Goal: Task Accomplishment & Management: Manage account settings

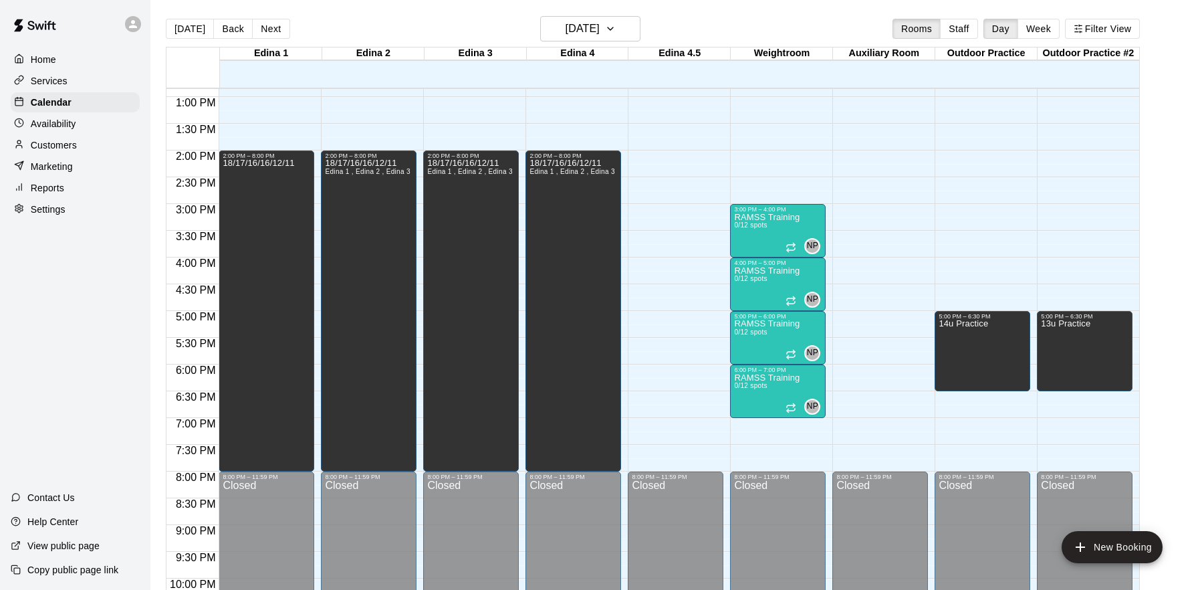
scroll to position [688, 0]
click at [600, 23] on h6 "[DATE]" at bounding box center [583, 28] width 34 height 19
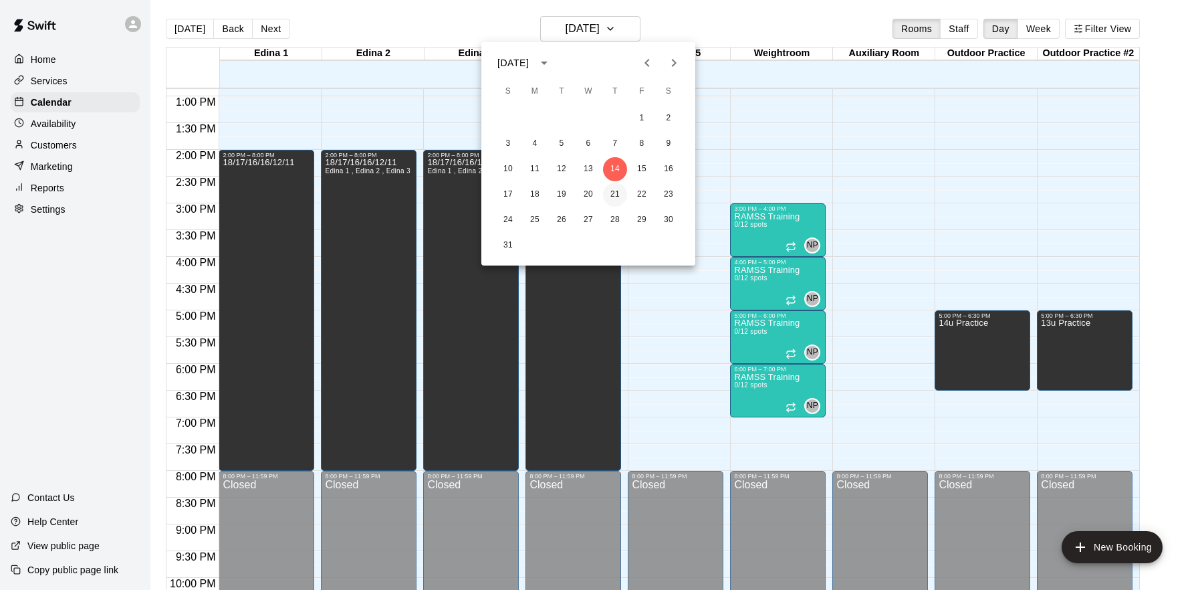
click at [617, 195] on button "21" at bounding box center [615, 195] width 24 height 24
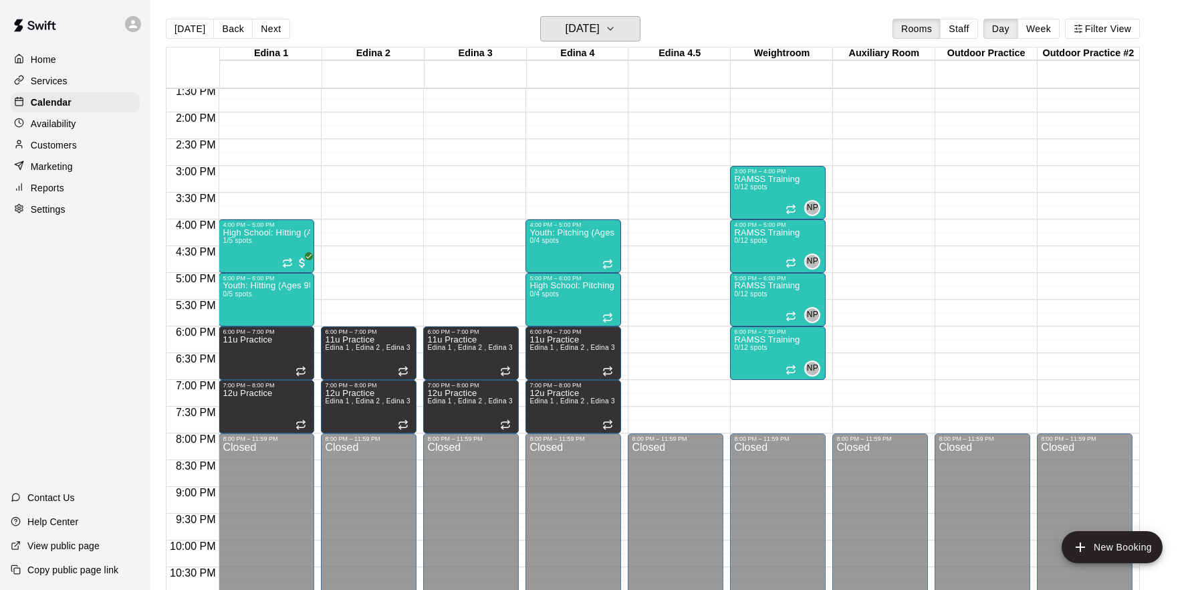
scroll to position [747, 0]
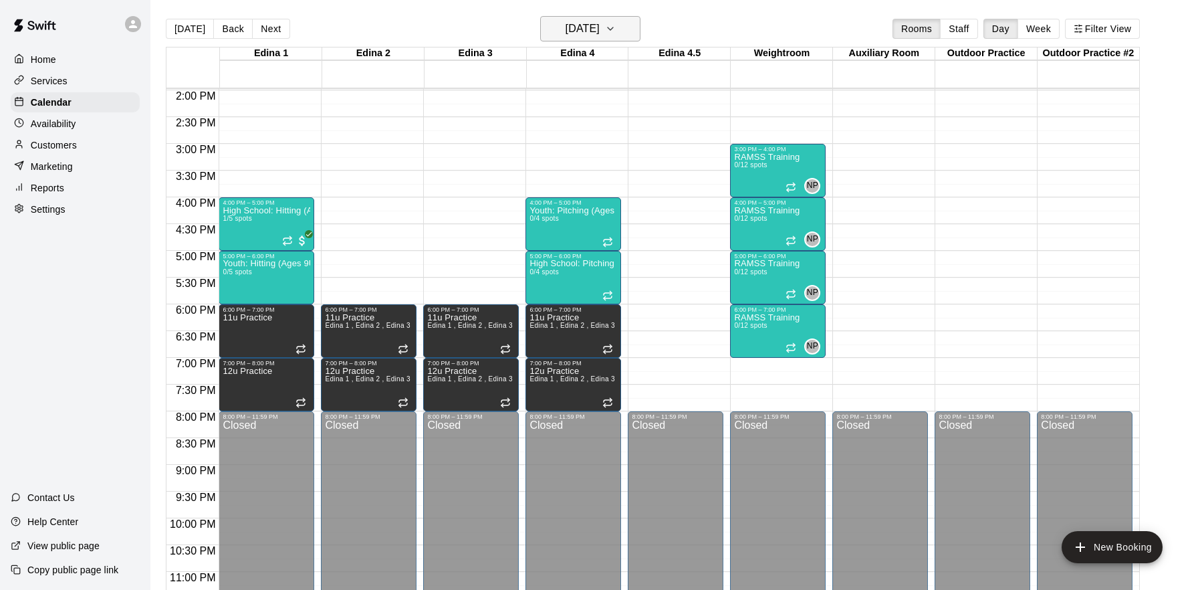
click at [600, 21] on h6 "[DATE]" at bounding box center [583, 28] width 34 height 19
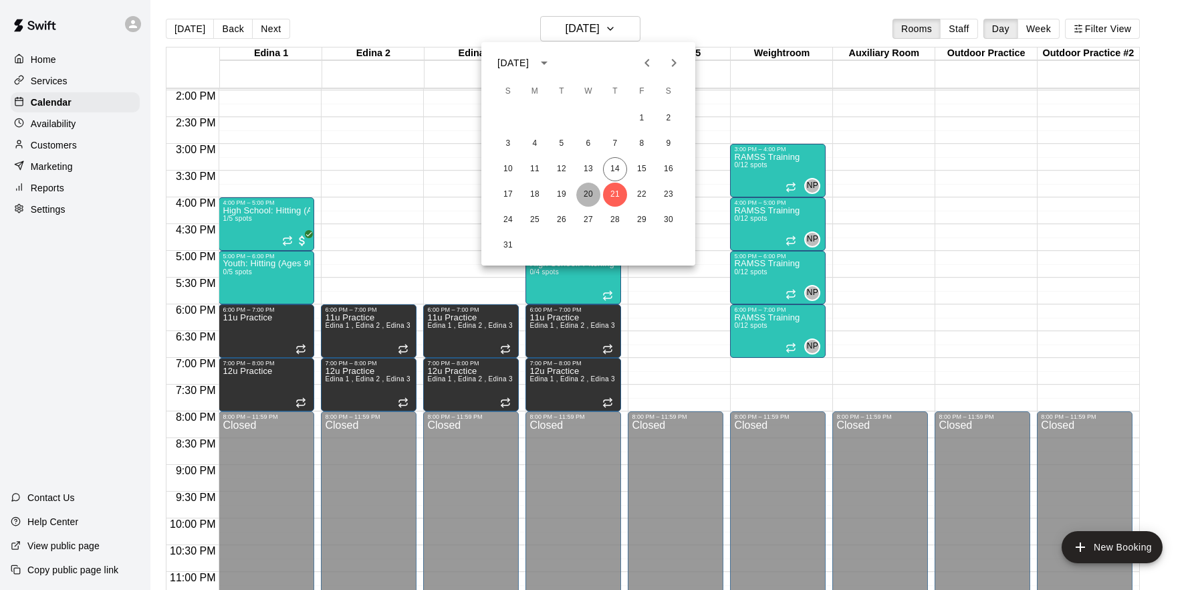
click at [589, 203] on button "20" at bounding box center [588, 195] width 24 height 24
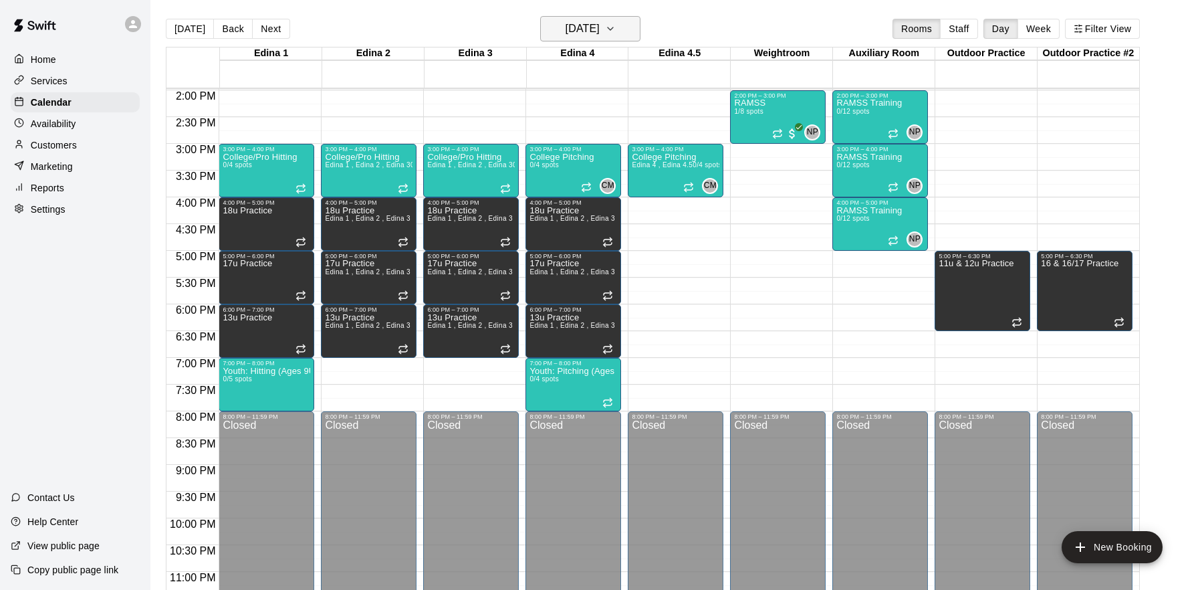
click at [600, 29] on h6 "[DATE]" at bounding box center [583, 28] width 34 height 19
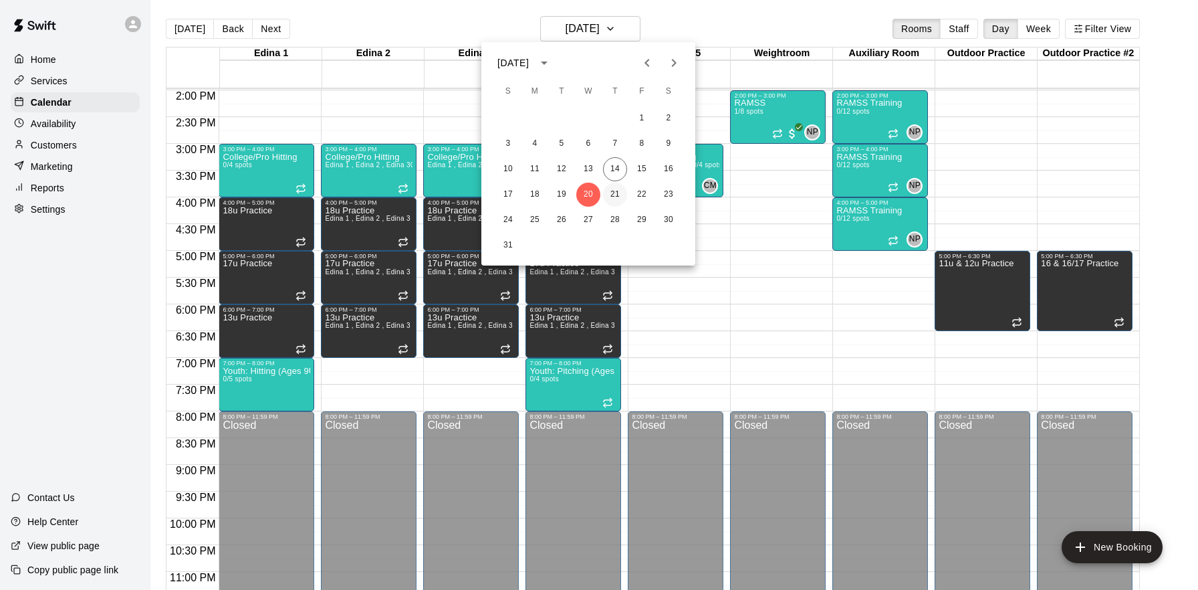
click at [615, 199] on button "21" at bounding box center [615, 195] width 24 height 24
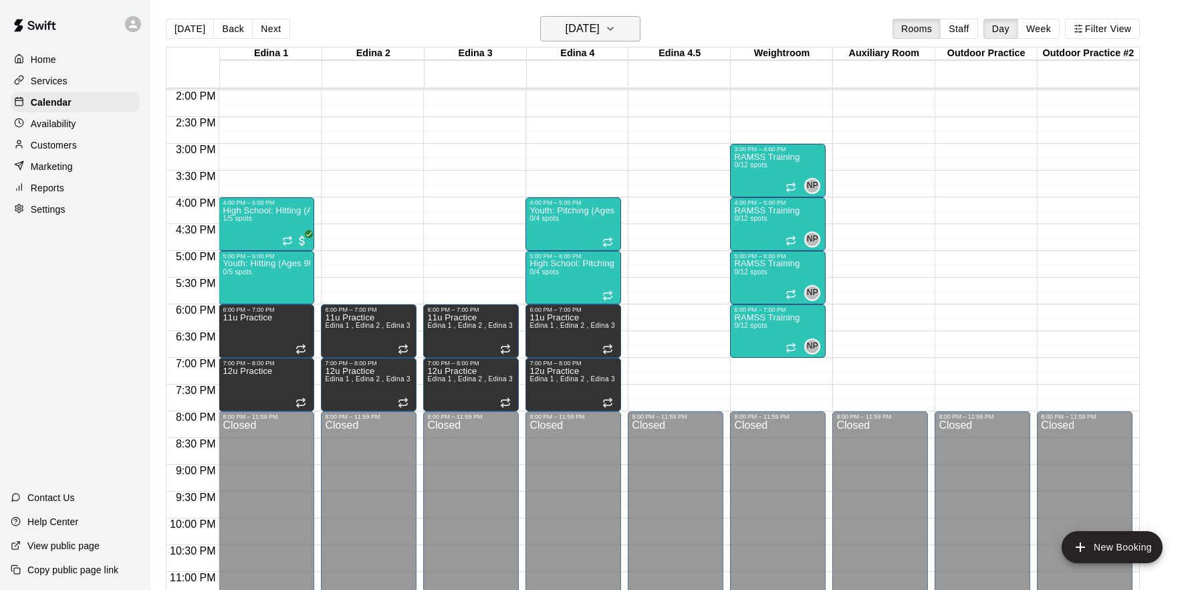
click at [582, 29] on h6 "[DATE]" at bounding box center [583, 28] width 34 height 19
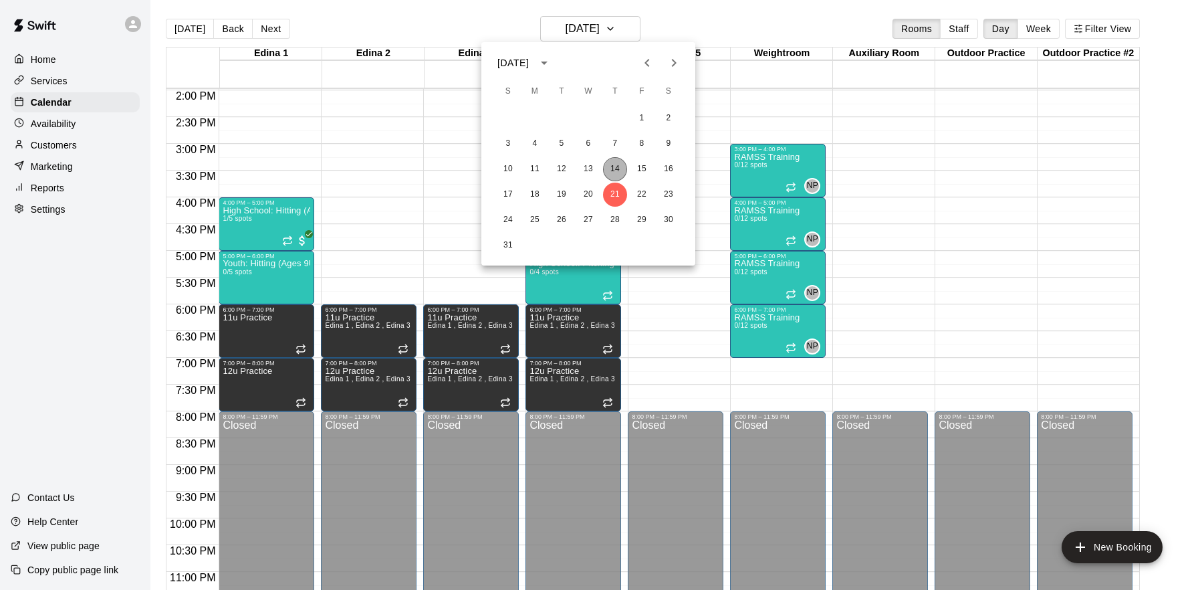
click at [616, 164] on button "14" at bounding box center [615, 169] width 24 height 24
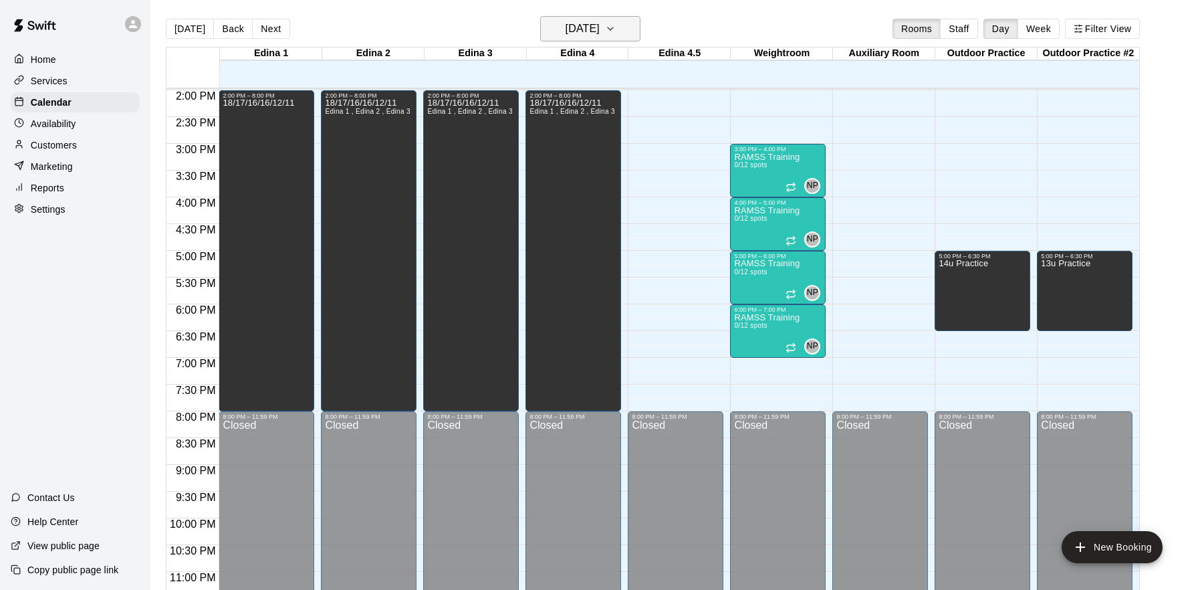
click at [592, 20] on h6 "[DATE]" at bounding box center [583, 28] width 34 height 19
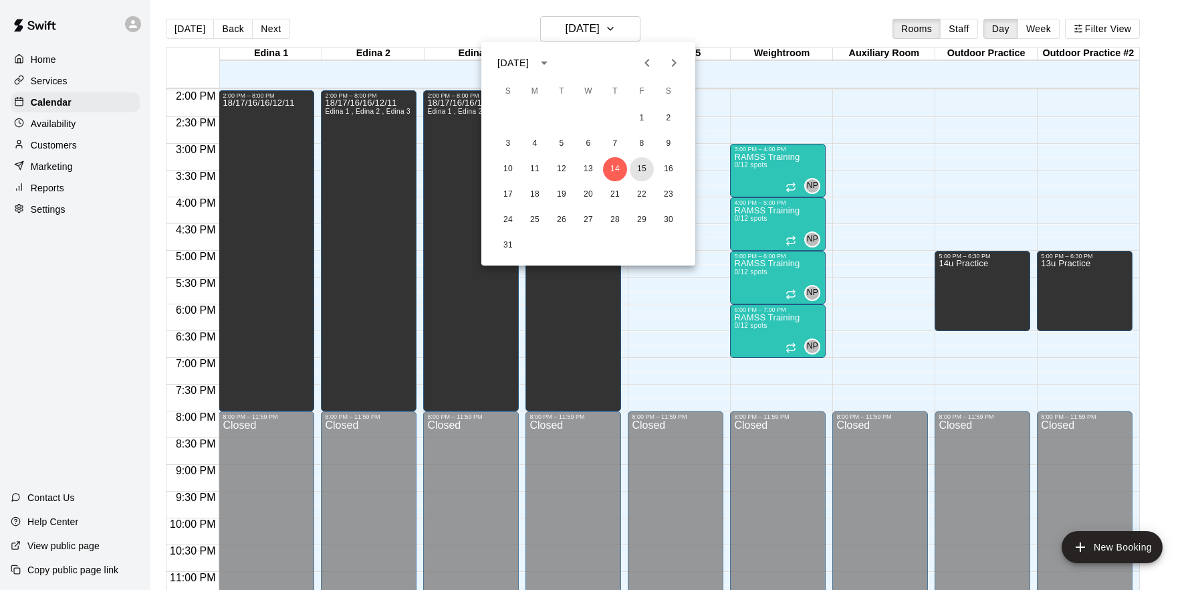
drag, startPoint x: 646, startPoint y: 166, endPoint x: 647, endPoint y: 180, distance: 14.1
click at [646, 166] on button "15" at bounding box center [642, 169] width 24 height 24
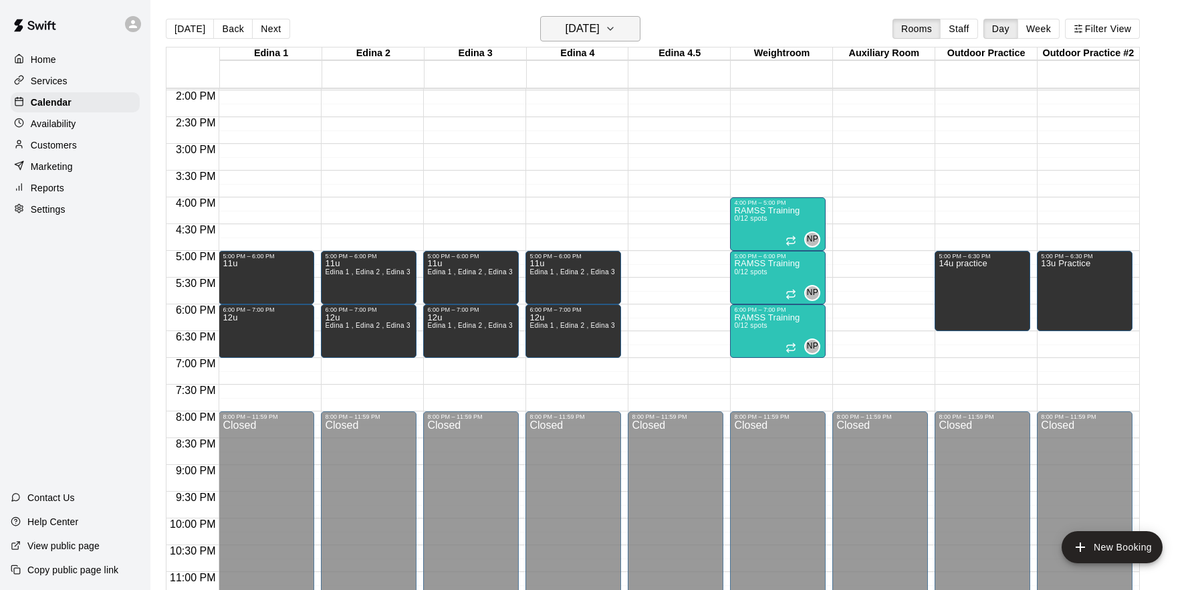
click at [600, 33] on h6 "[DATE]" at bounding box center [583, 28] width 34 height 19
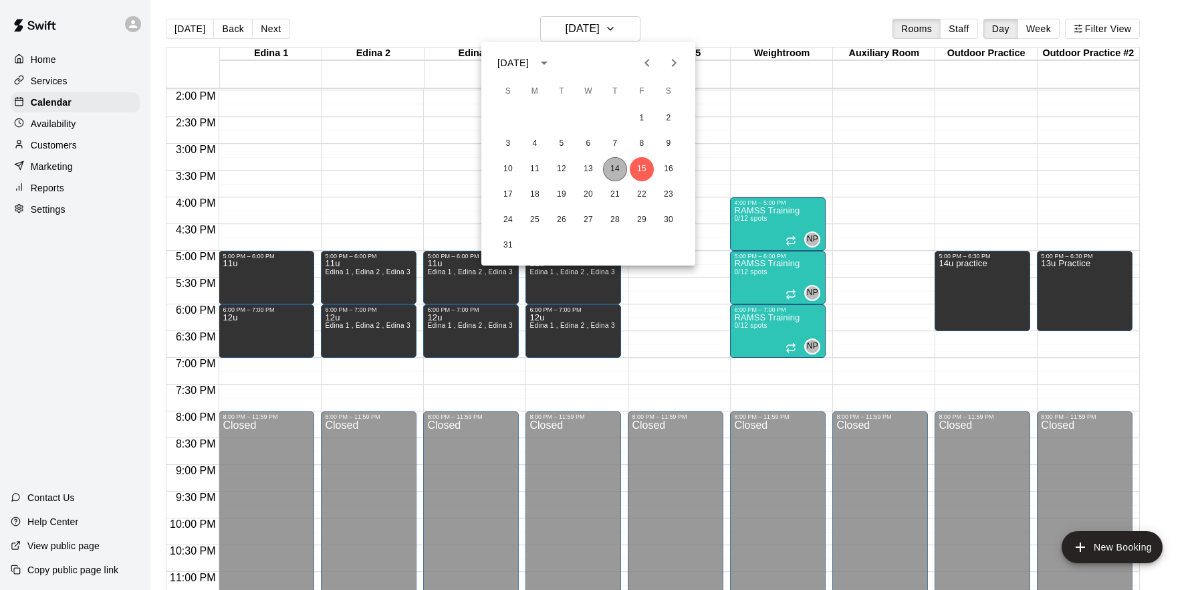
click at [616, 173] on button "14" at bounding box center [615, 169] width 24 height 24
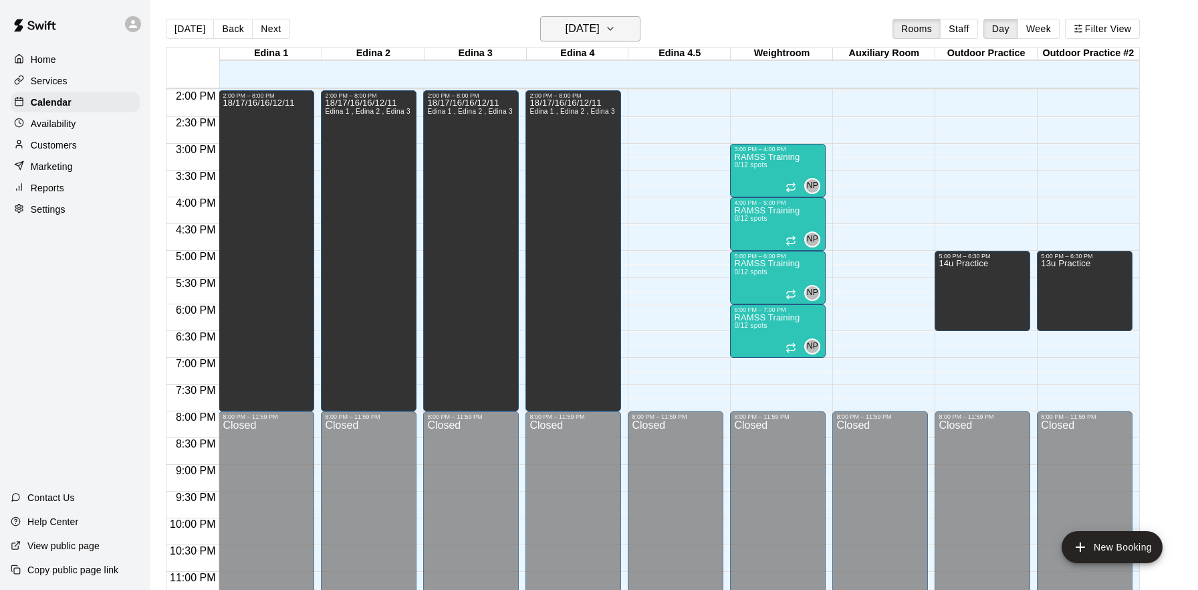
click at [600, 29] on h6 "[DATE]" at bounding box center [583, 28] width 34 height 19
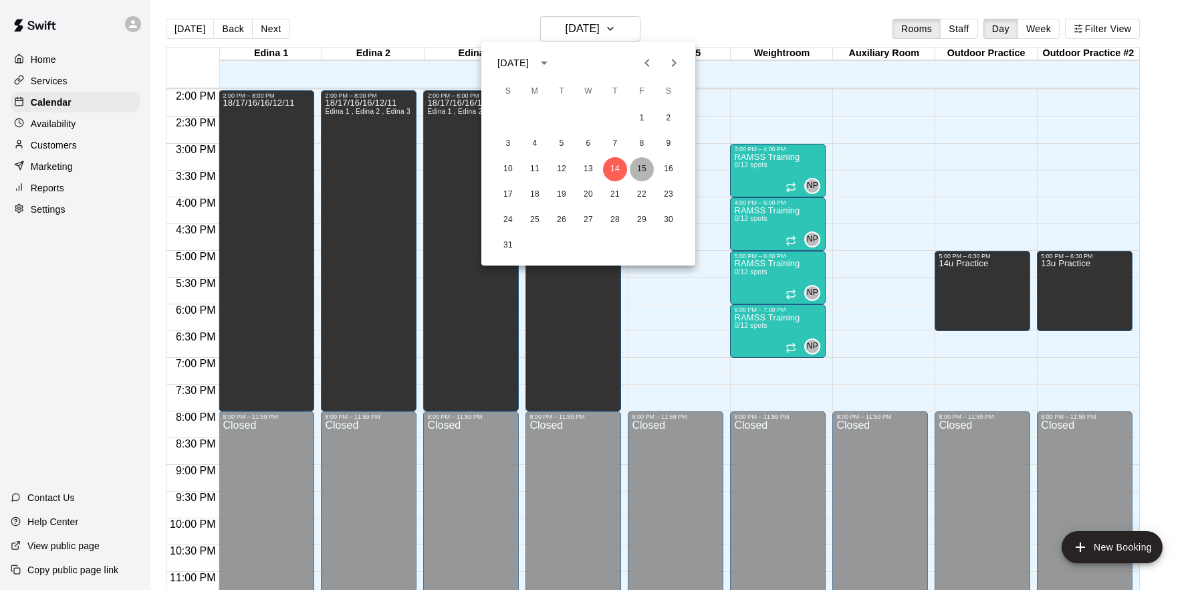
click at [644, 164] on button "15" at bounding box center [642, 169] width 24 height 24
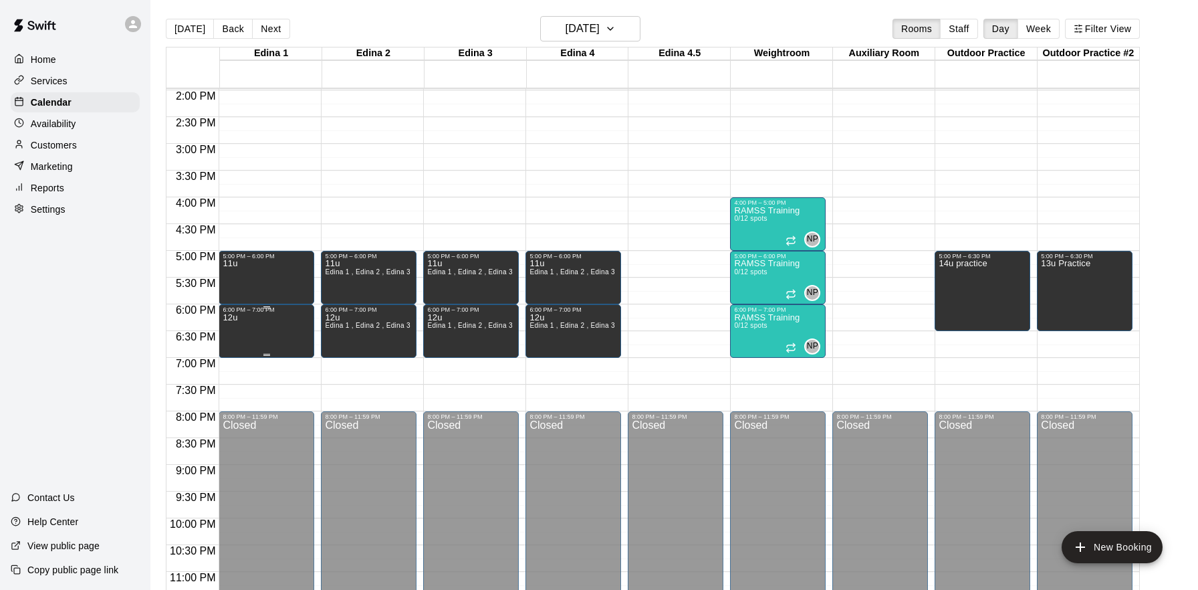
click at [232, 353] on icon "delete" at bounding box center [237, 360] width 16 height 16
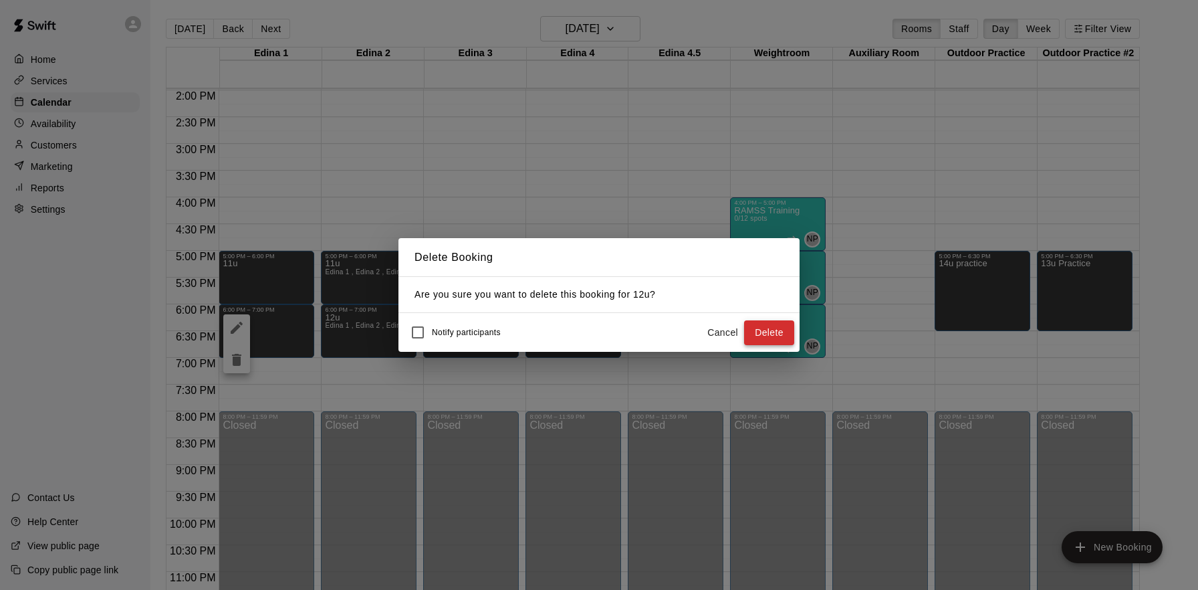
click at [763, 334] on button "Delete" at bounding box center [769, 332] width 50 height 25
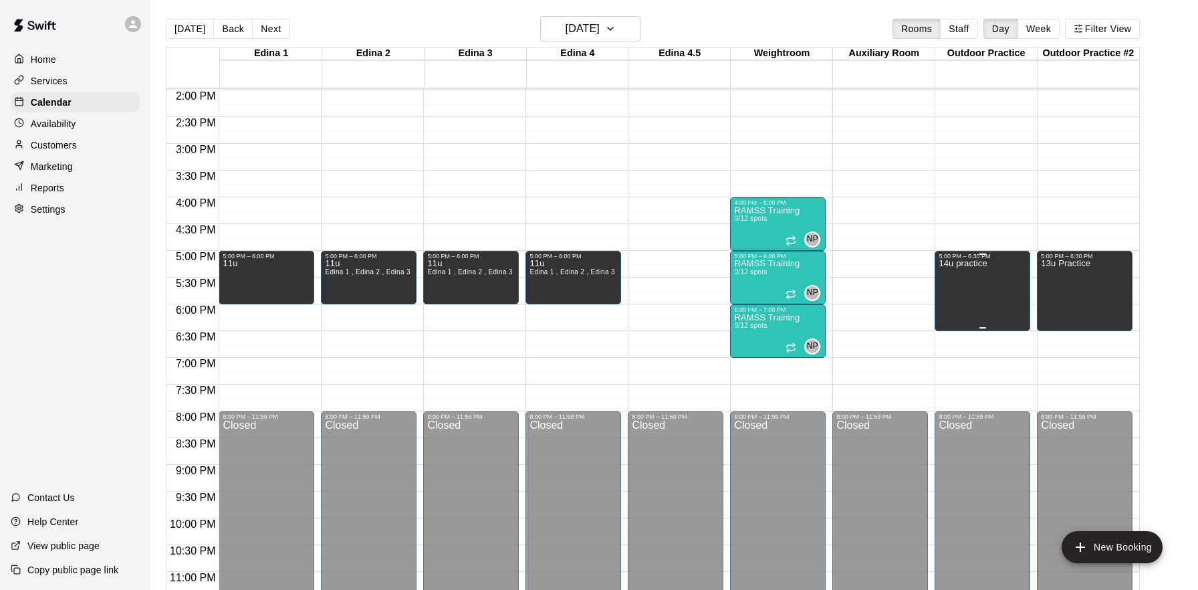
click at [969, 287] on div "14u practice" at bounding box center [963, 554] width 49 height 590
click at [951, 270] on icon "edit" at bounding box center [953, 274] width 16 height 16
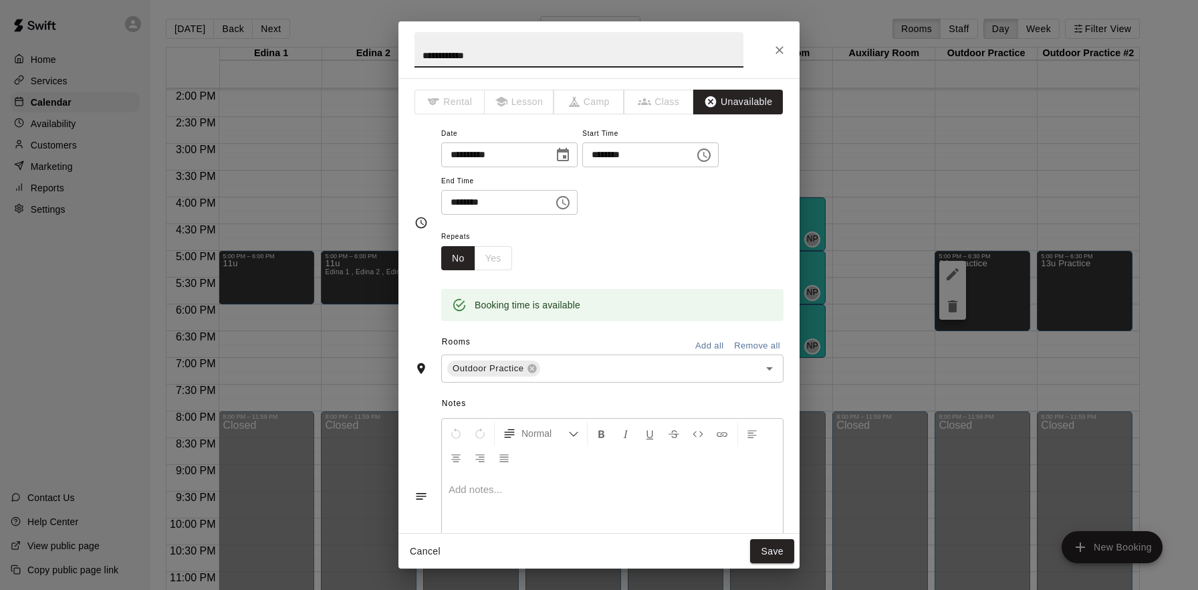
drag, startPoint x: 455, startPoint y: 56, endPoint x: 405, endPoint y: 53, distance: 50.2
click at [405, 53] on h2 "**********" at bounding box center [578, 49] width 361 height 57
type input "**********"
click at [776, 546] on button "Save" at bounding box center [772, 551] width 44 height 25
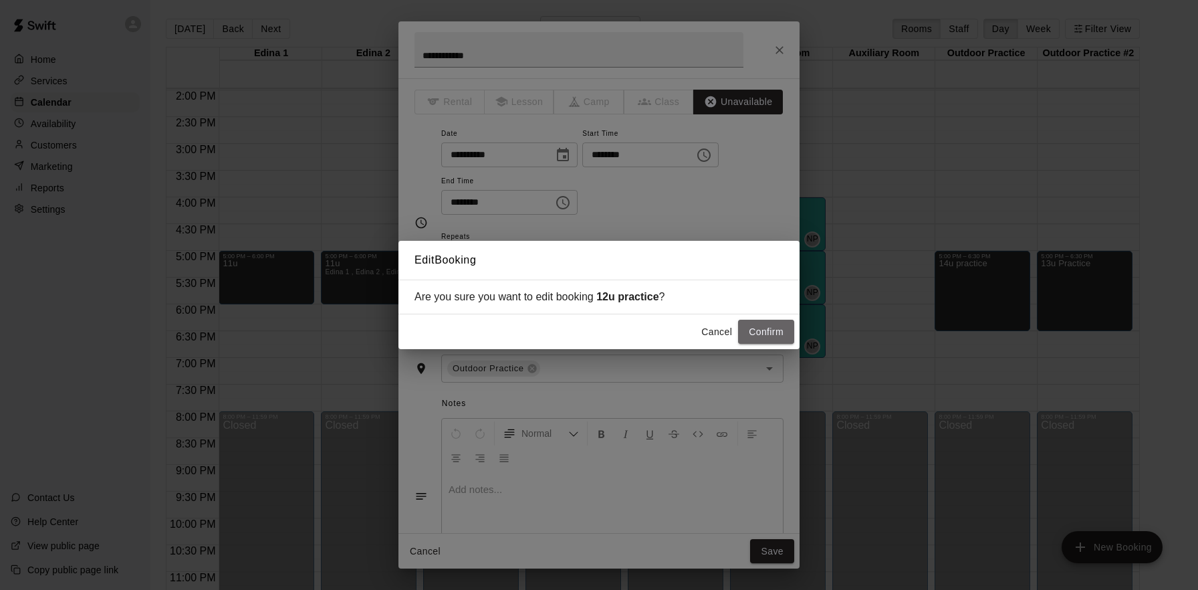
click at [776, 332] on button "Confirm" at bounding box center [766, 332] width 56 height 25
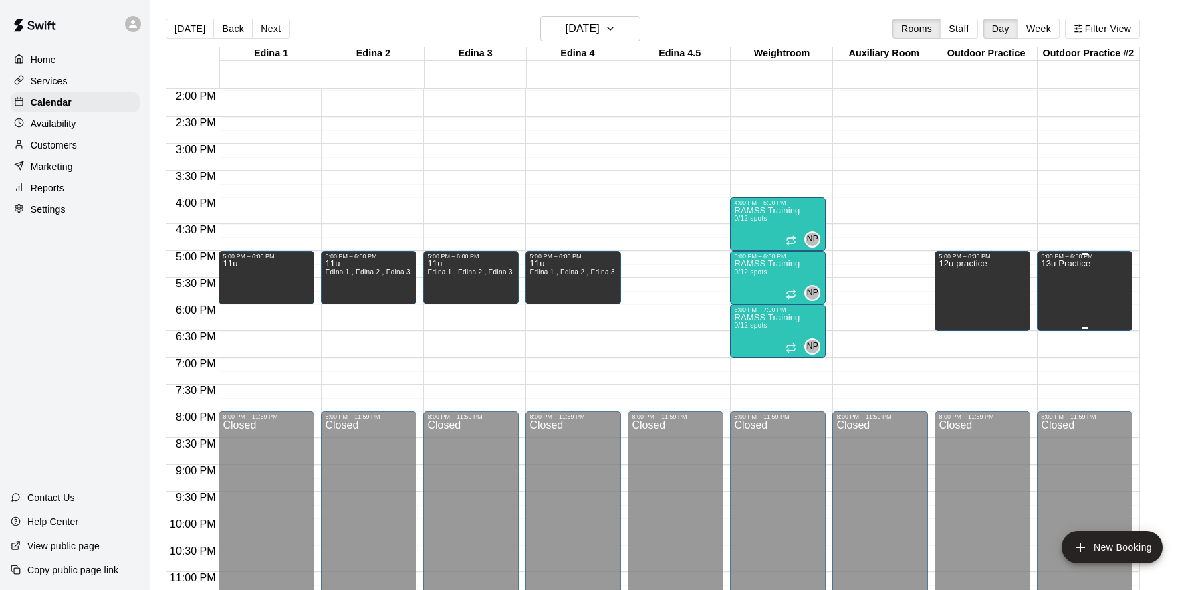
click at [1076, 285] on div "13u Practice" at bounding box center [1065, 554] width 49 height 590
click at [1060, 277] on icon "edit" at bounding box center [1054, 274] width 16 height 16
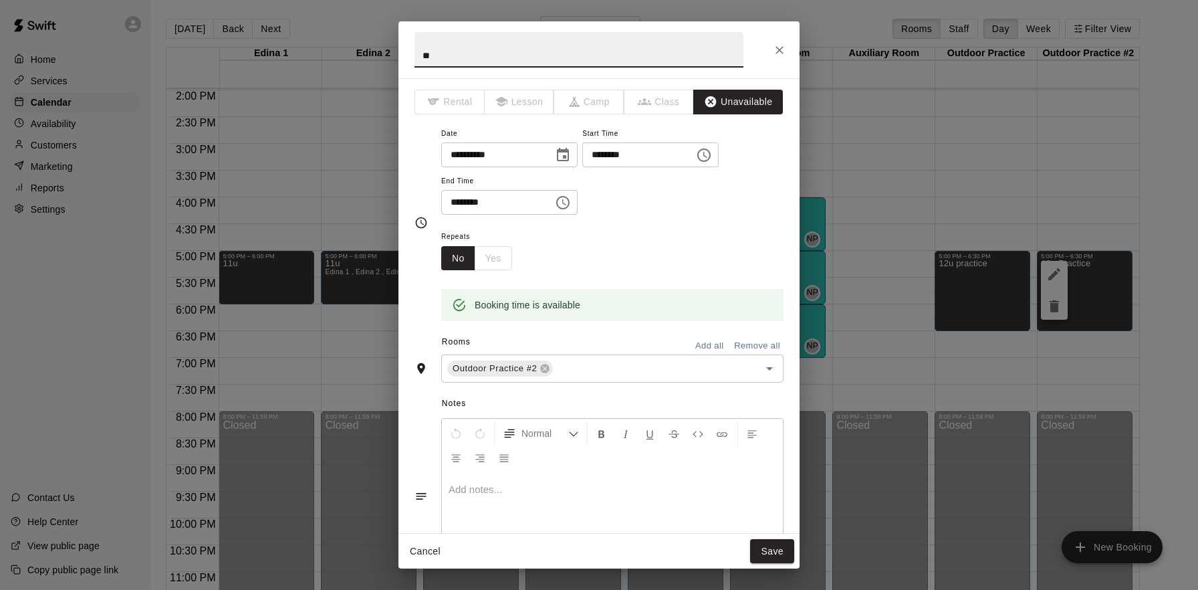
type input "*"
type input "**********"
click at [772, 546] on button "Save" at bounding box center [772, 551] width 44 height 25
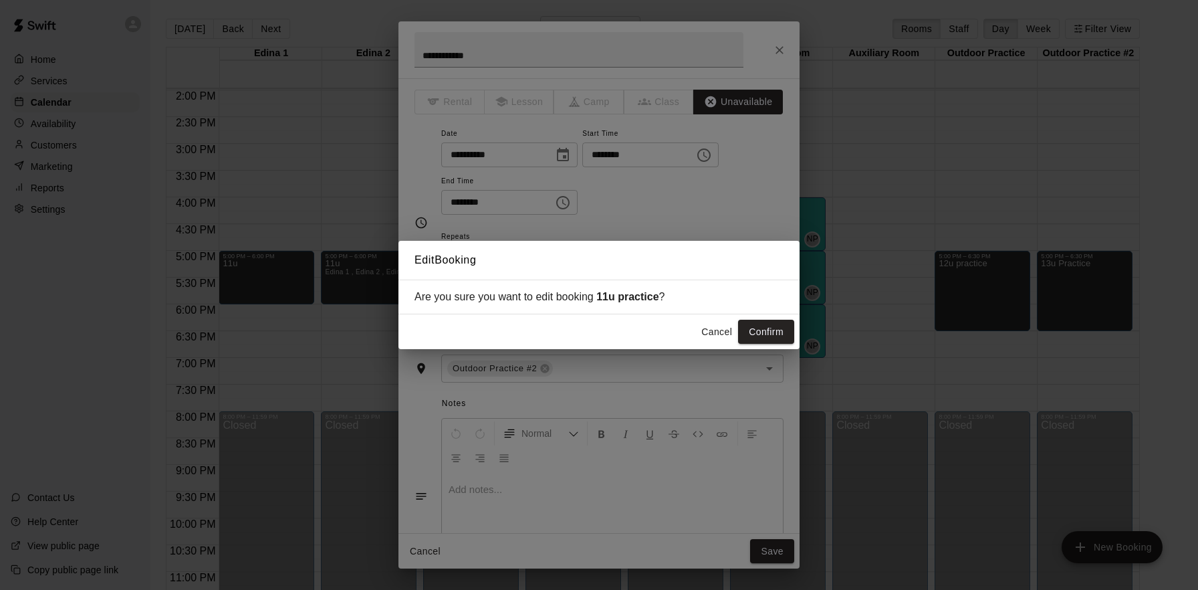
click at [775, 328] on button "Confirm" at bounding box center [766, 332] width 56 height 25
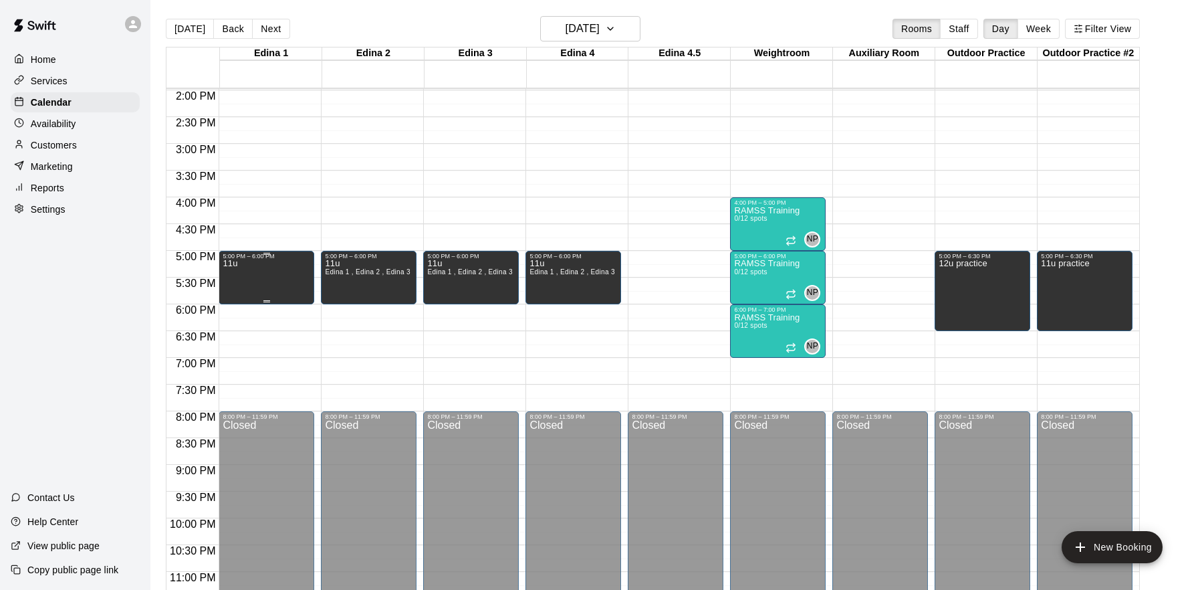
click at [266, 273] on div "11u" at bounding box center [267, 554] width 88 height 590
click at [239, 271] on icon "edit" at bounding box center [237, 274] width 16 height 16
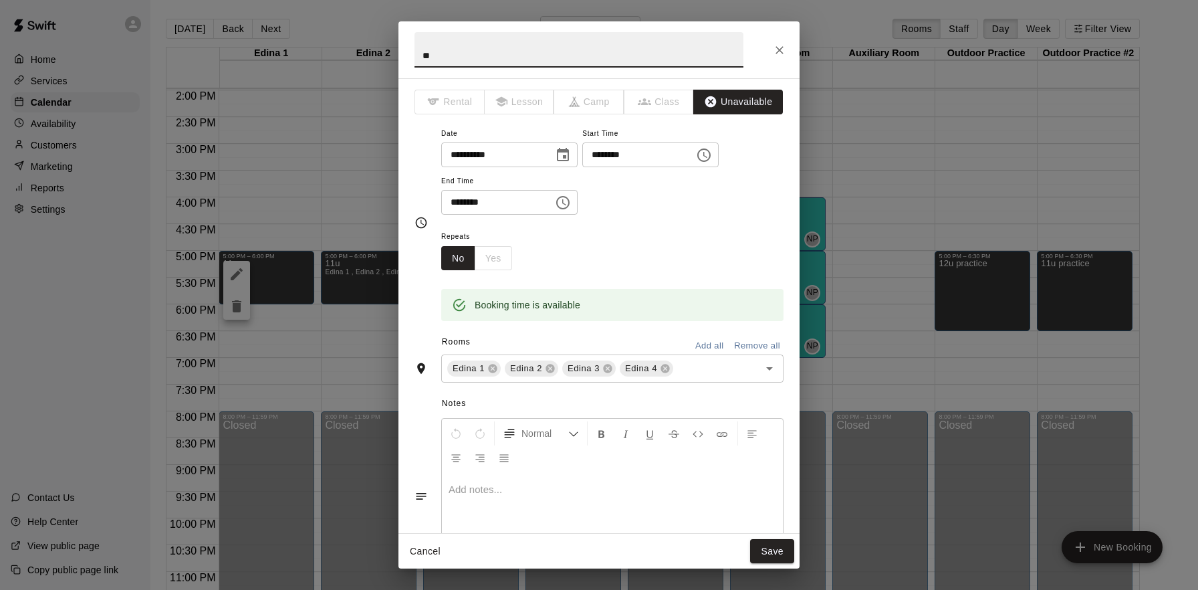
type input "*"
type input "***"
click at [780, 551] on button "Save" at bounding box center [772, 551] width 44 height 25
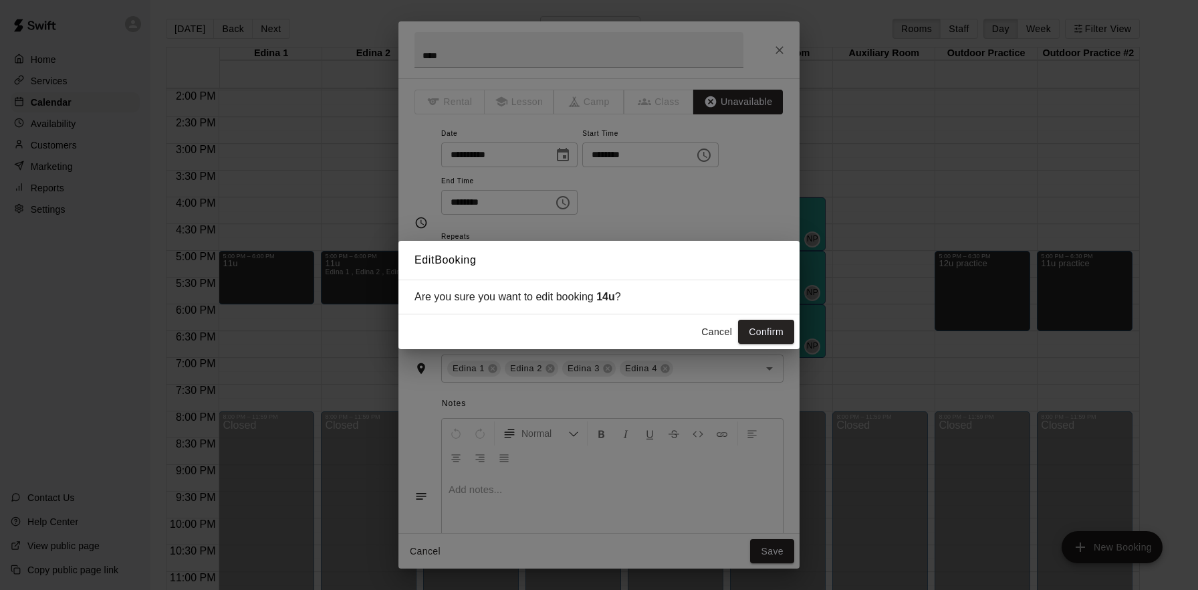
click at [761, 322] on button "Confirm" at bounding box center [766, 332] width 56 height 25
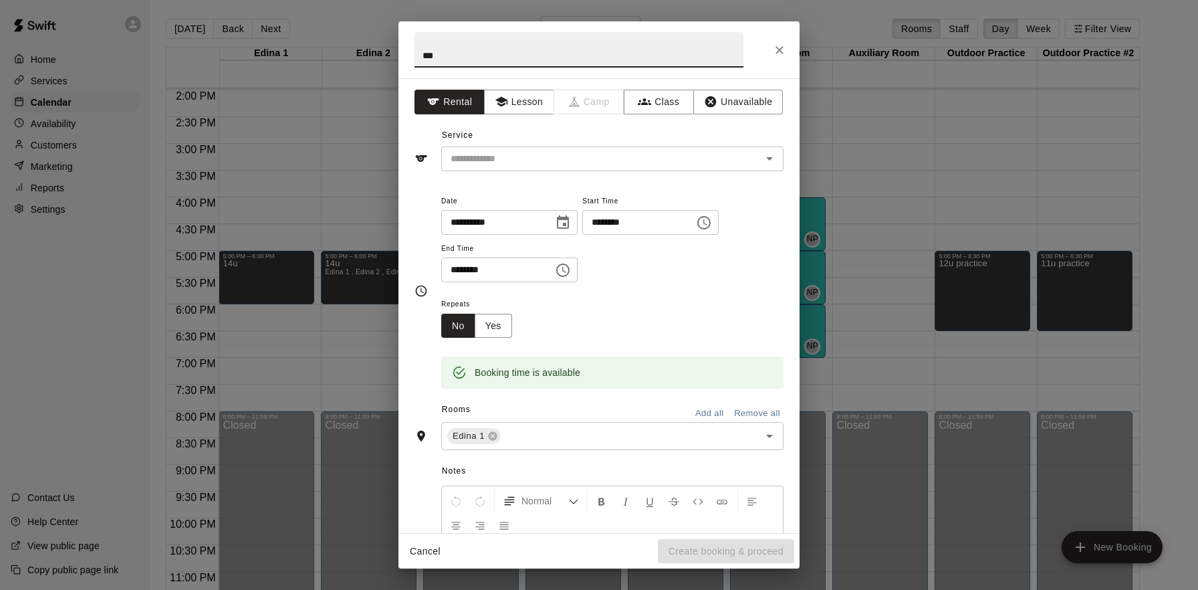
type input "***"
click at [600, 439] on input "text" at bounding box center [621, 436] width 237 height 17
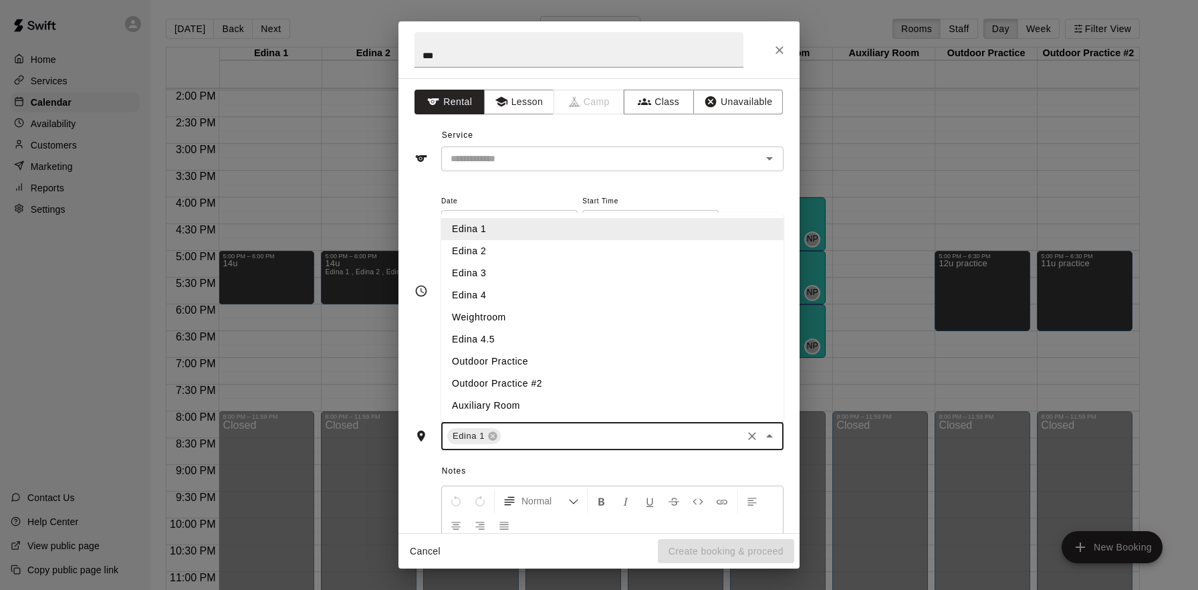
click at [518, 253] on li "Edina 2" at bounding box center [612, 251] width 342 height 22
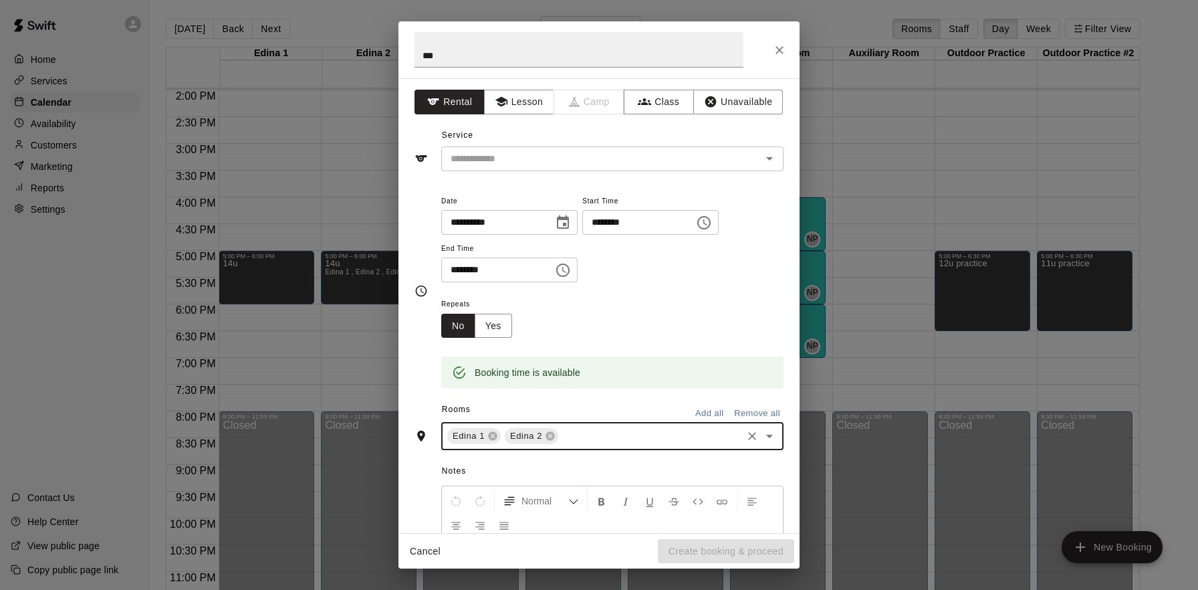
click at [586, 437] on input "text" at bounding box center [650, 436] width 180 height 17
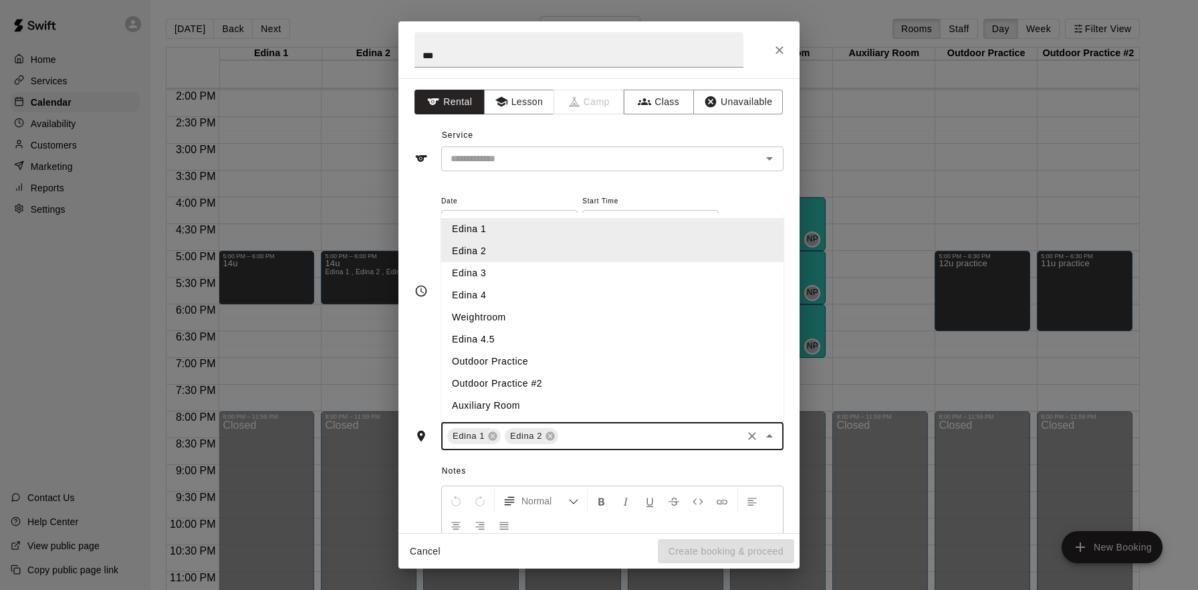
click at [525, 268] on li "Edina 3" at bounding box center [612, 273] width 342 height 22
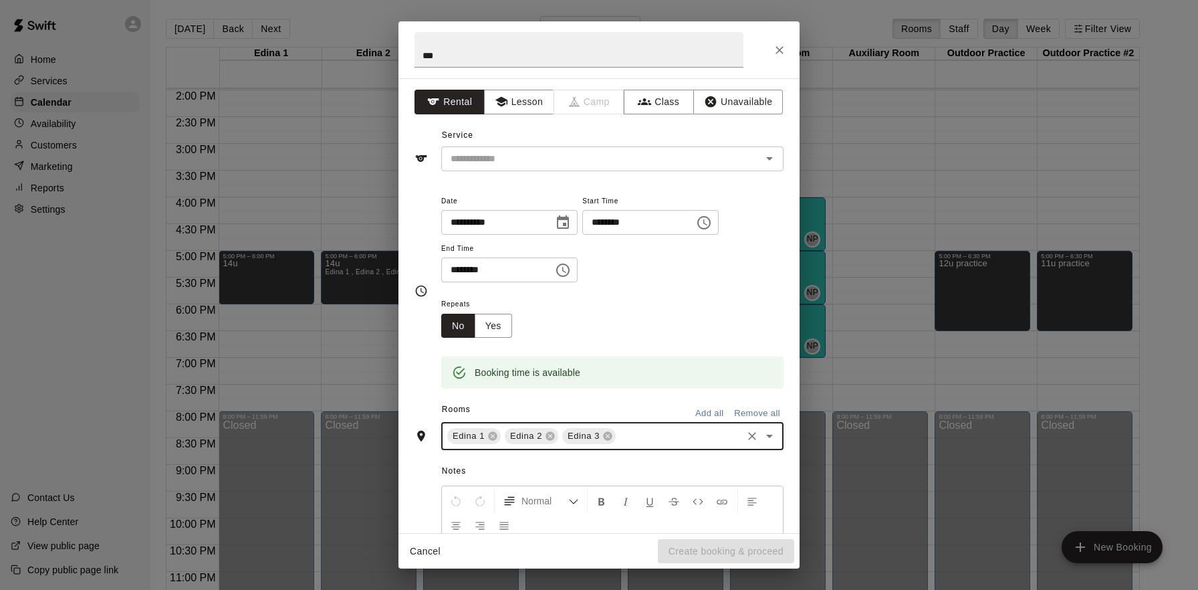
drag, startPoint x: 662, startPoint y: 434, endPoint x: 654, endPoint y: 429, distance: 9.3
click at [662, 434] on input "text" at bounding box center [679, 436] width 122 height 17
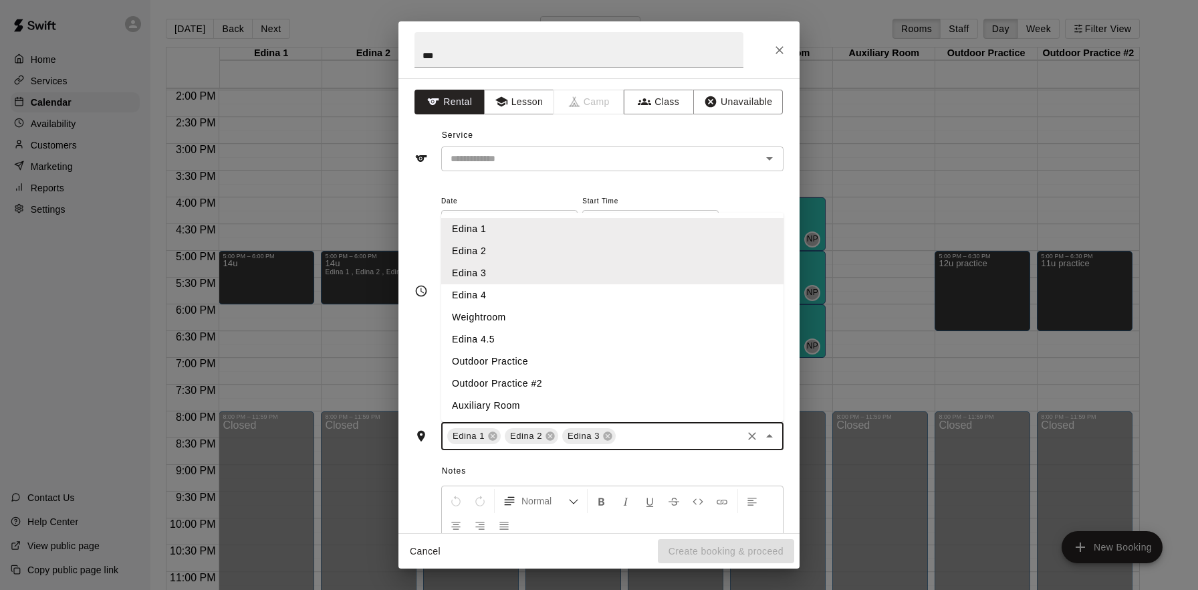
click at [523, 298] on li "Edina 4" at bounding box center [612, 295] width 342 height 22
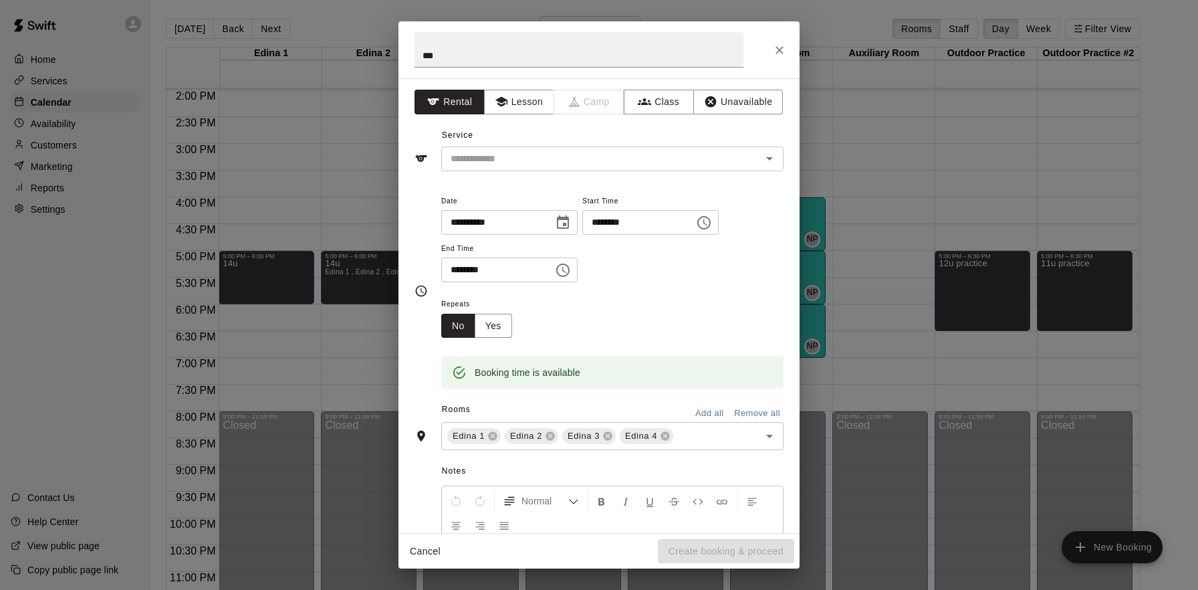
click at [665, 305] on div "Repeats No Yes" at bounding box center [612, 316] width 342 height 42
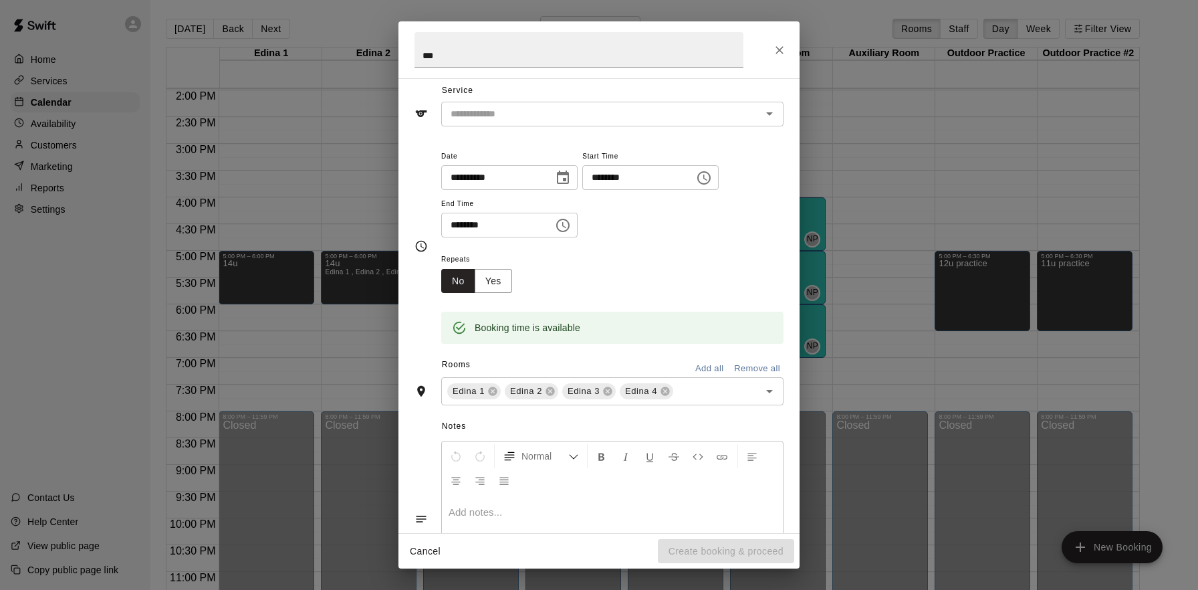
scroll to position [43, 0]
click at [566, 227] on icon "Choose time, selected time is 6:30 PM" at bounding box center [564, 227] width 4 height 6
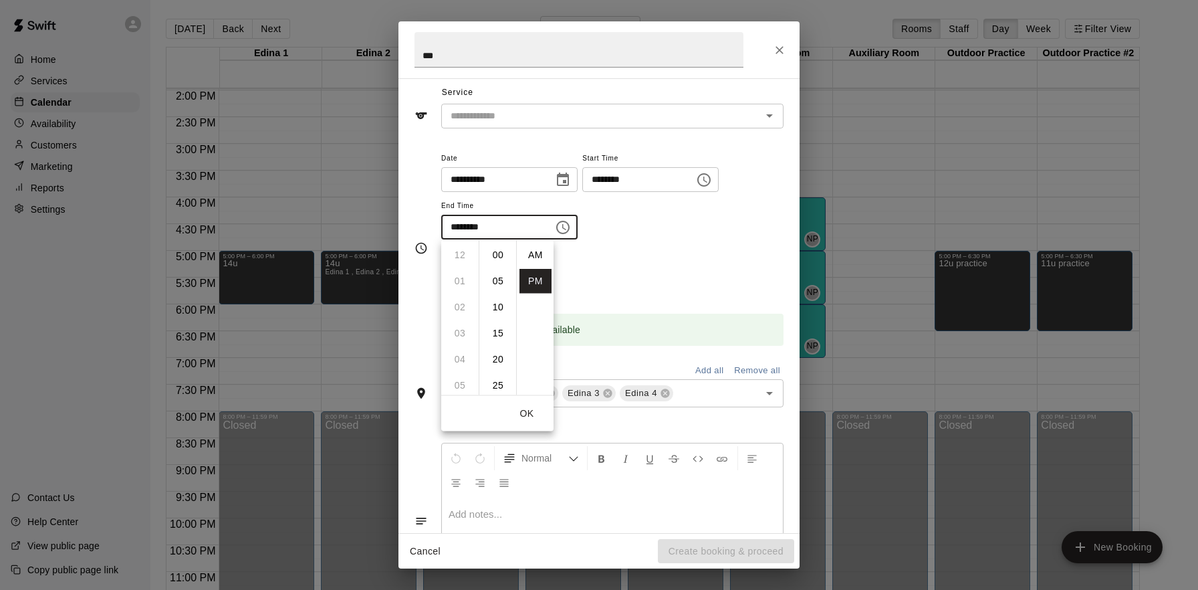
scroll to position [24, 0]
click at [456, 279] on li "07" at bounding box center [460, 281] width 32 height 25
click at [496, 253] on li "00" at bounding box center [498, 255] width 32 height 25
type input "********"
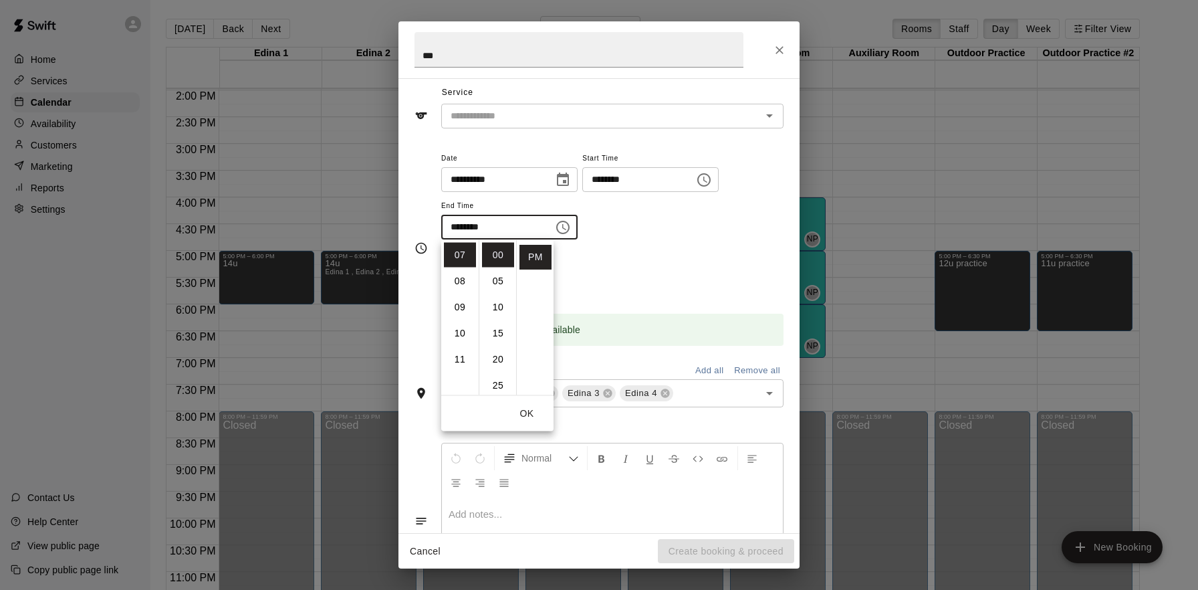
click at [692, 264] on div "Repeats No Yes" at bounding box center [612, 274] width 342 height 42
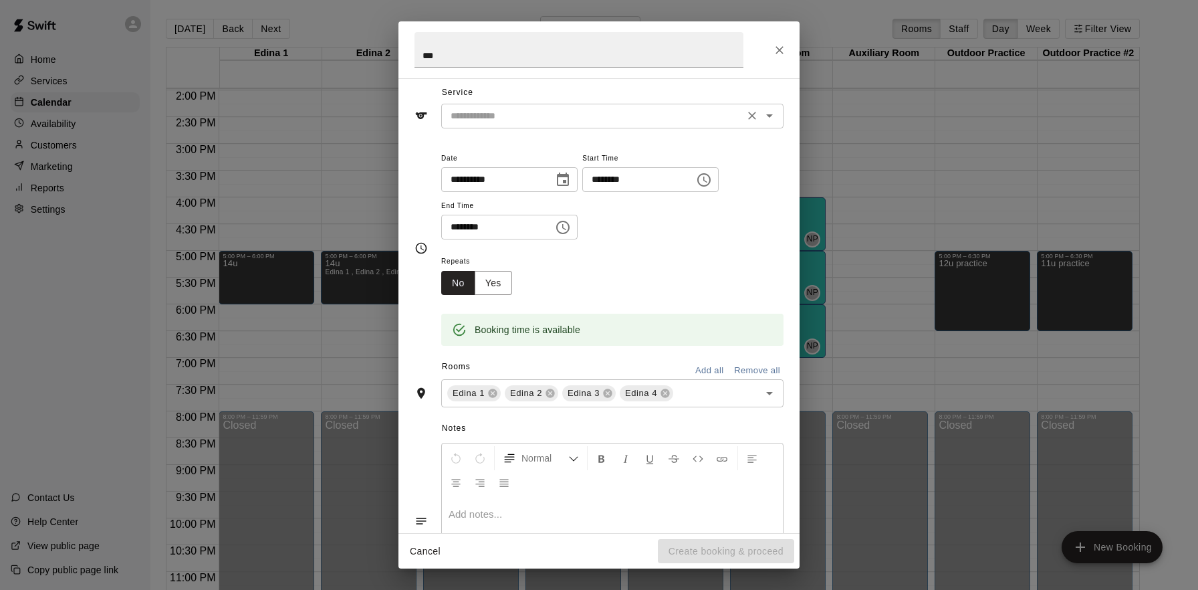
click at [568, 126] on div "​" at bounding box center [612, 116] width 342 height 25
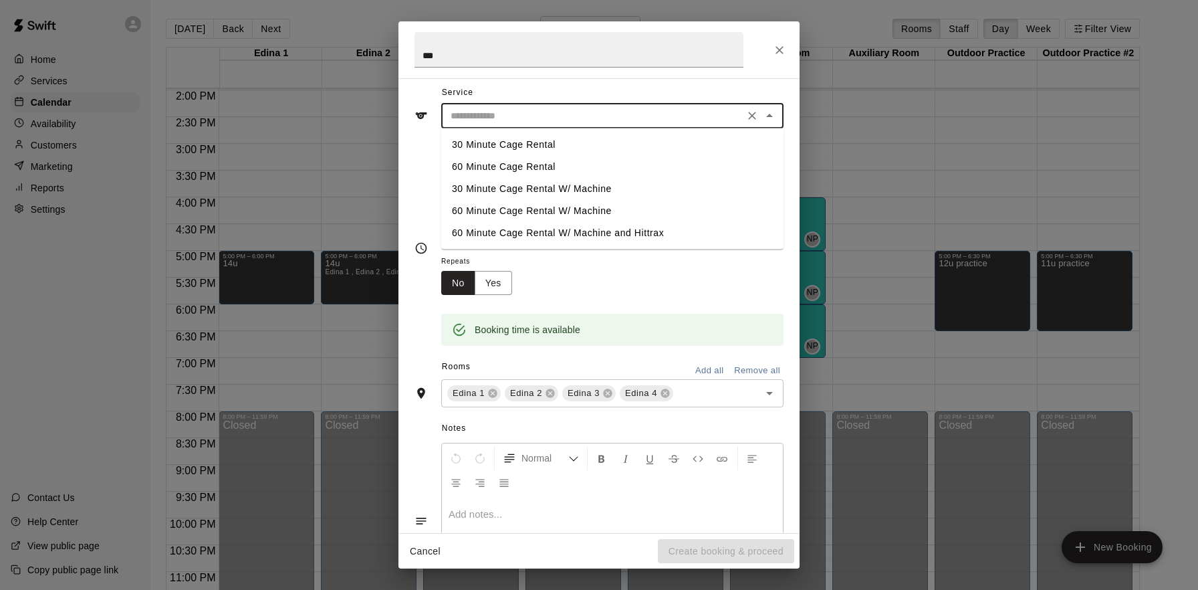
click at [650, 299] on div "Booking time is available" at bounding box center [612, 320] width 342 height 51
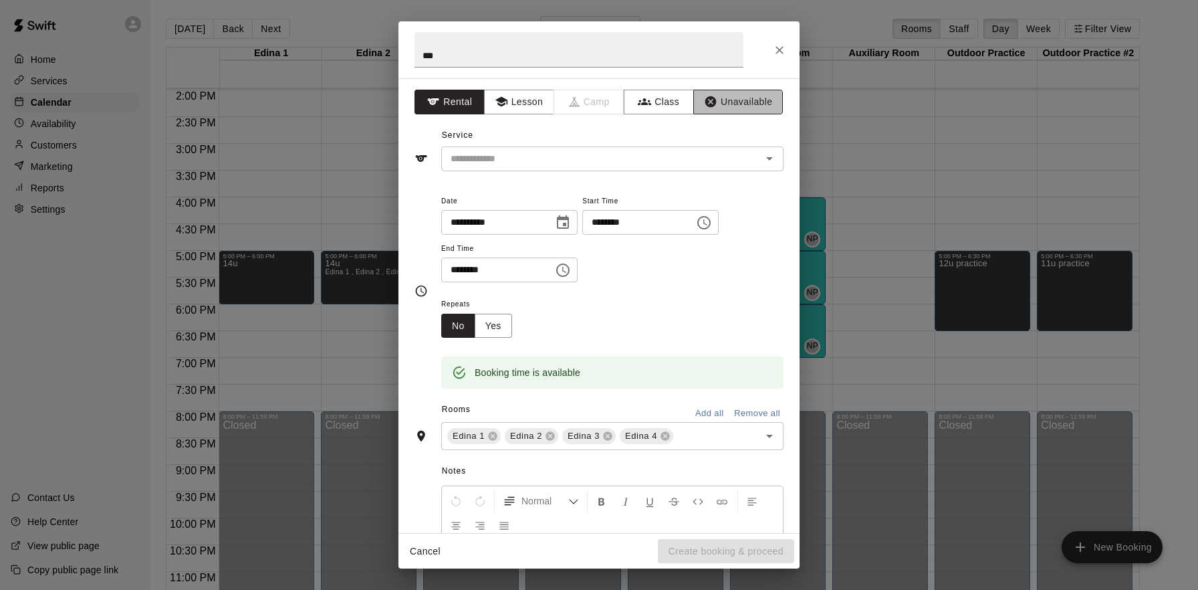
click at [725, 106] on button "Unavailable" at bounding box center [738, 102] width 90 height 25
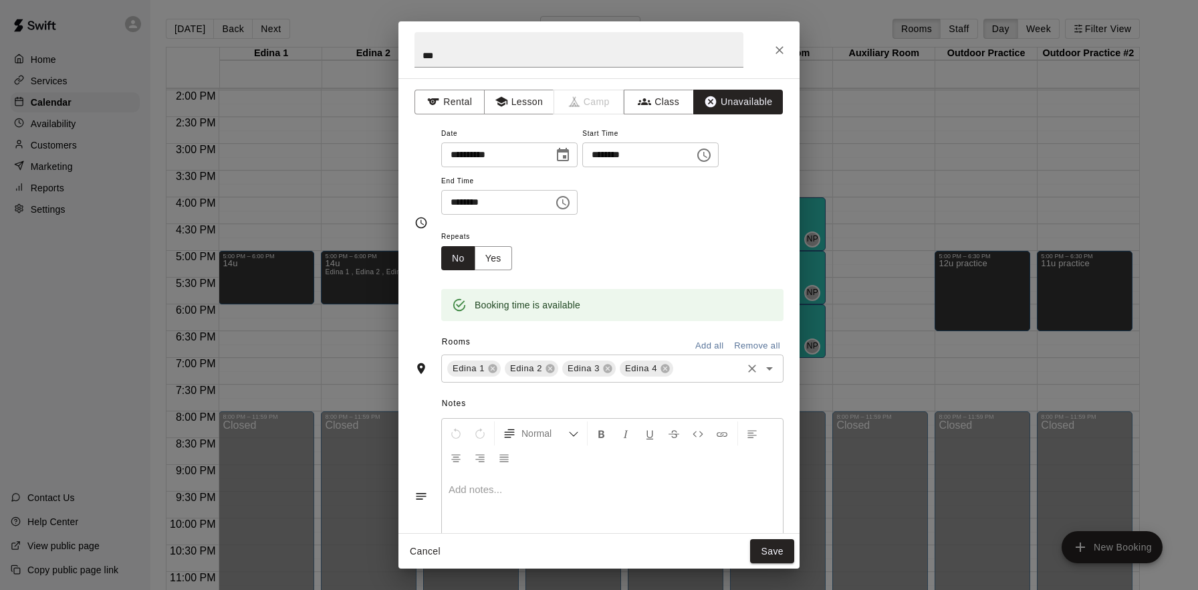
scroll to position [66, 0]
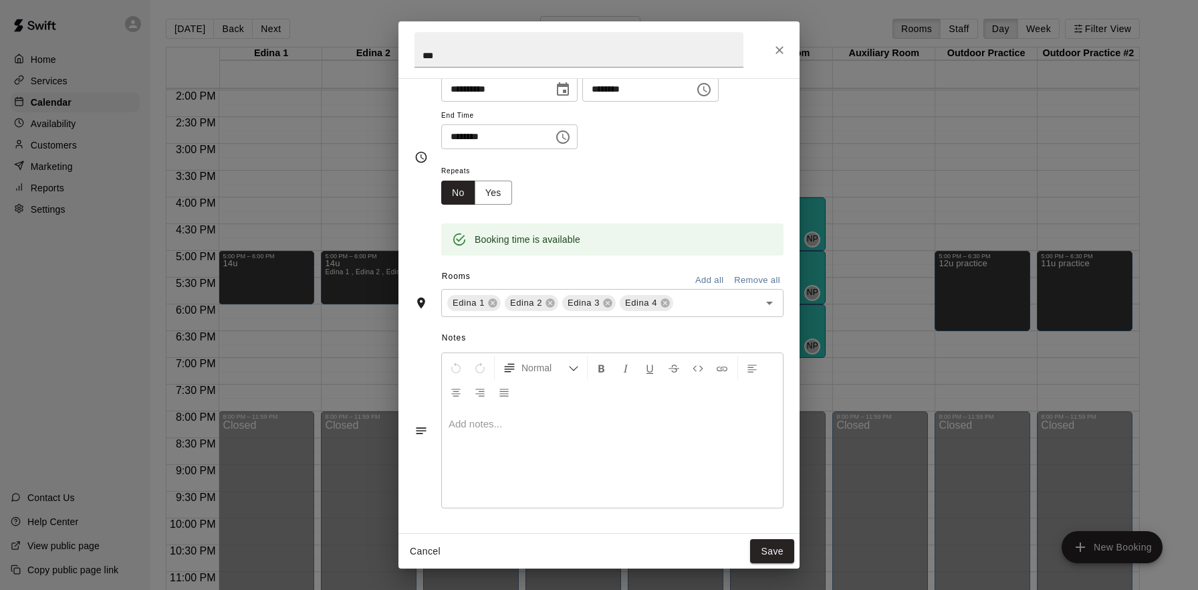
click at [782, 545] on button "Save" at bounding box center [772, 551] width 44 height 25
